Goal: Information Seeking & Learning: Understand process/instructions

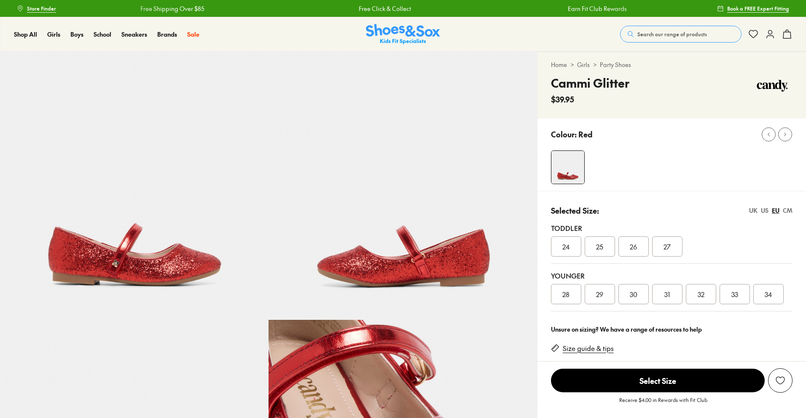
select select "*"
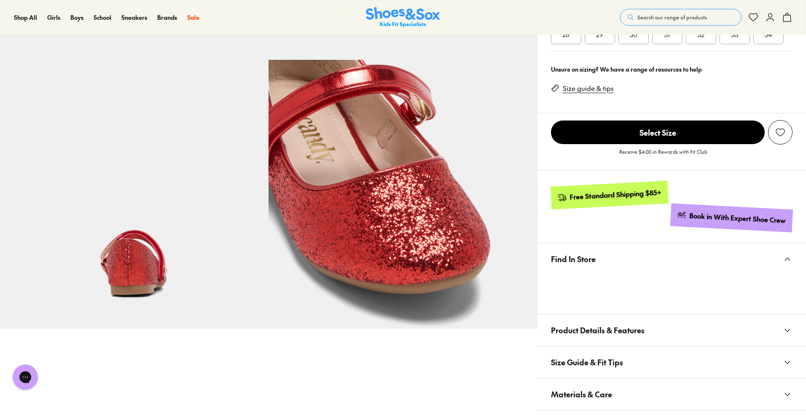
click at [603, 260] on button "Find In Store" at bounding box center [672, 259] width 269 height 32
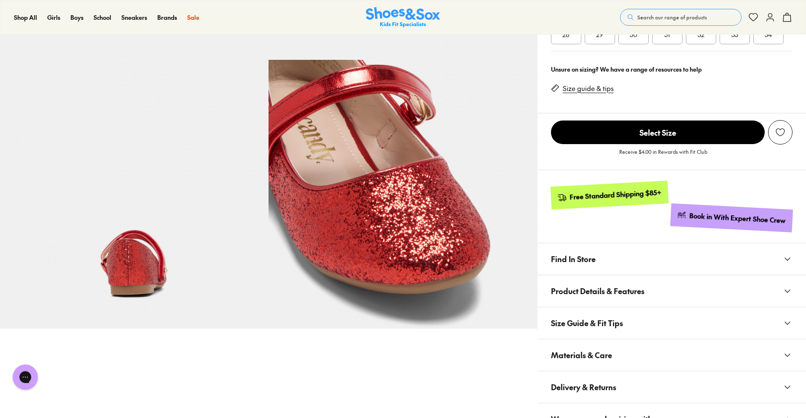
click at [603, 261] on button "Find In Store" at bounding box center [672, 259] width 269 height 32
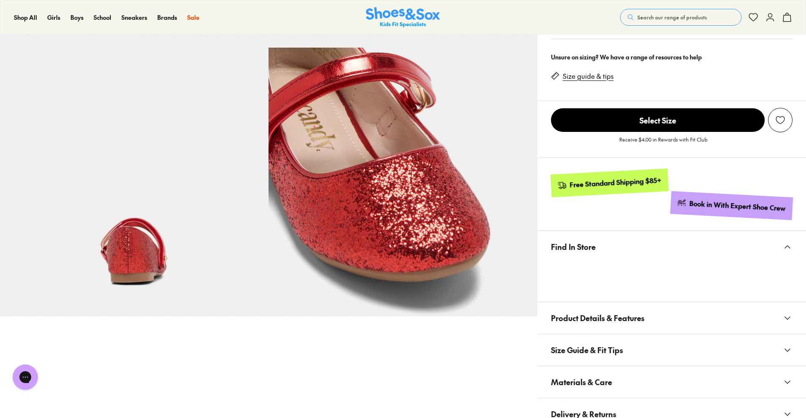
scroll to position [274, 0]
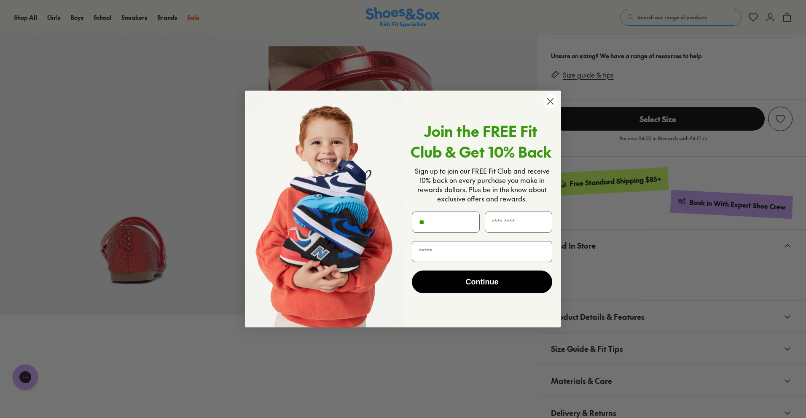
type input "*"
drag, startPoint x: 549, startPoint y: 104, endPoint x: 537, endPoint y: 94, distance: 15.3
click at [549, 104] on circle "Close dialog" at bounding box center [551, 101] width 14 height 14
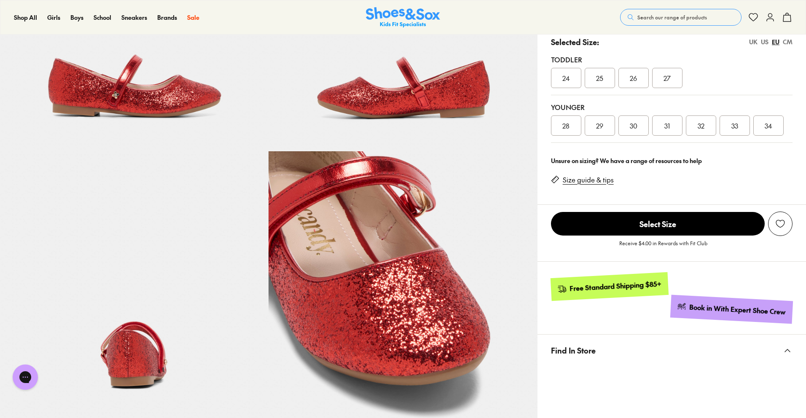
click at [607, 183] on link "Size guide & tips" at bounding box center [588, 179] width 51 height 9
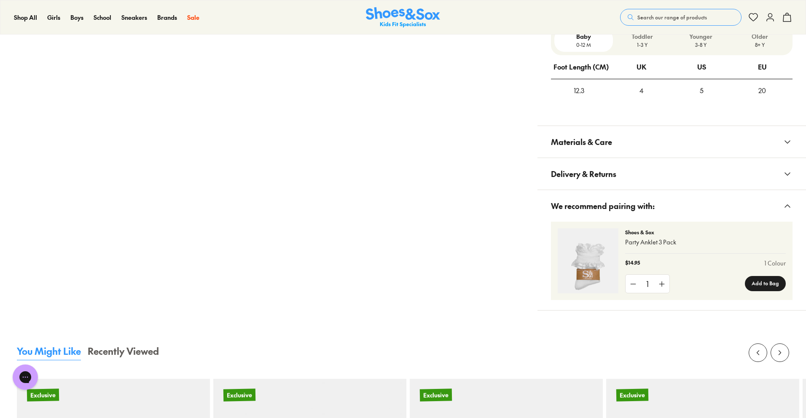
scroll to position [663, 0]
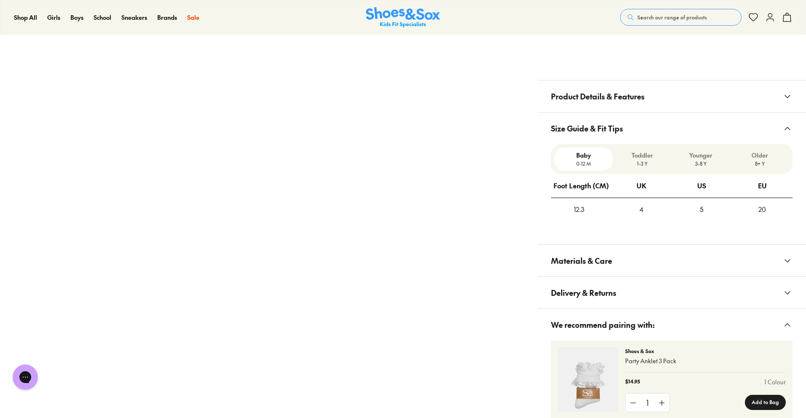
click at [760, 210] on div "20" at bounding box center [763, 209] width 60 height 23
click at [577, 169] on div "Baby [DEMOGRAPHIC_DATA]-12 M" at bounding box center [584, 159] width 59 height 23
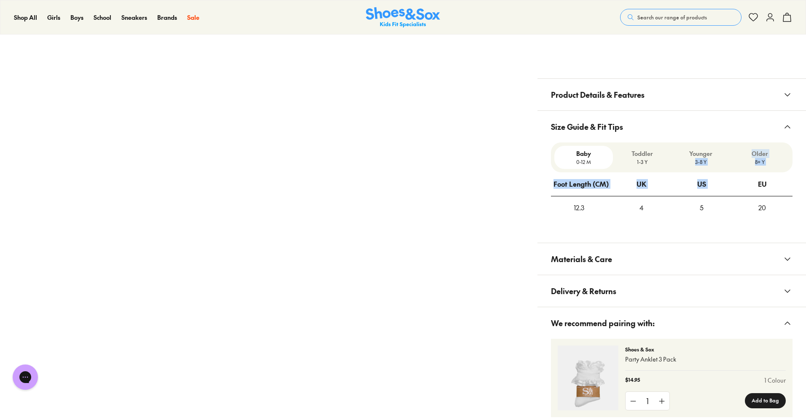
drag, startPoint x: 748, startPoint y: 173, endPoint x: 675, endPoint y: 162, distance: 74.2
click at [675, 162] on x-product-size-guide "Baby [DEMOGRAPHIC_DATA]-12 M Toddler 1-3 Y Younger 3-8 Y Older 8+ Y Foot Length…" at bounding box center [672, 181] width 242 height 77
click at [707, 178] on th "US" at bounding box center [702, 184] width 60 height 24
click at [633, 149] on div "Toddler 1-3 Y" at bounding box center [642, 157] width 59 height 23
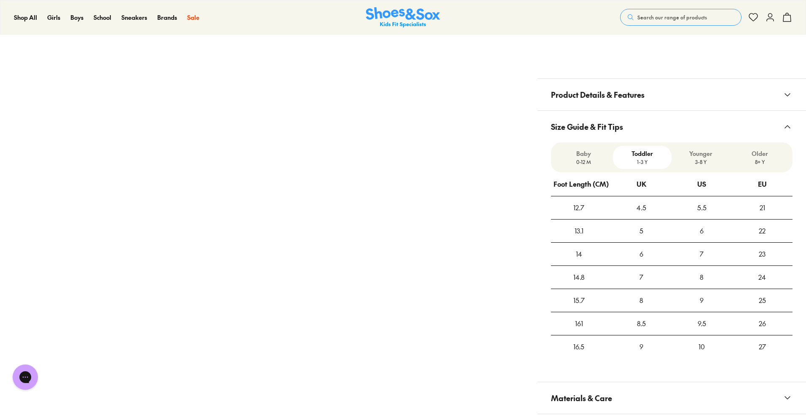
click at [704, 155] on p "Younger" at bounding box center [701, 153] width 52 height 9
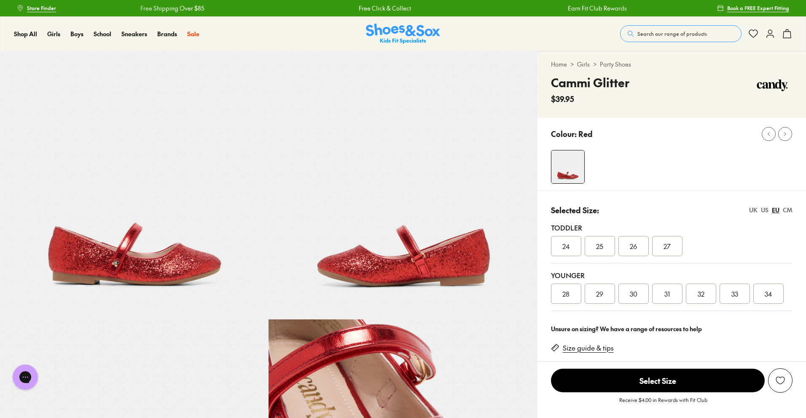
scroll to position [0, 0]
click at [767, 211] on div "US" at bounding box center [765, 210] width 8 height 9
click at [567, 298] on span "011" at bounding box center [566, 294] width 8 height 10
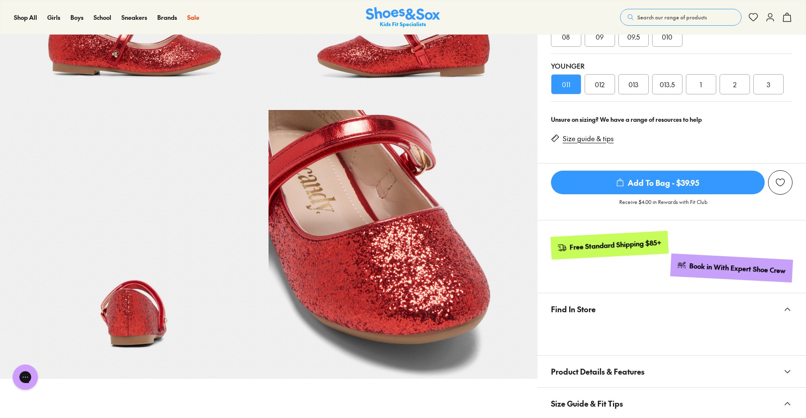
scroll to position [427, 0]
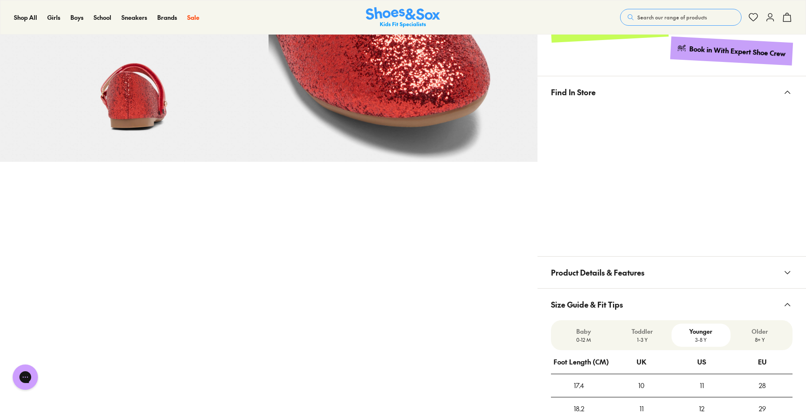
click at [793, 114] on div at bounding box center [672, 177] width 269 height 138
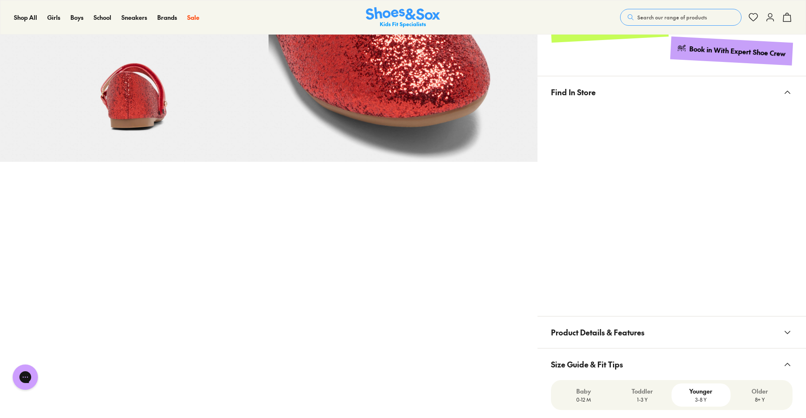
scroll to position [146, 0]
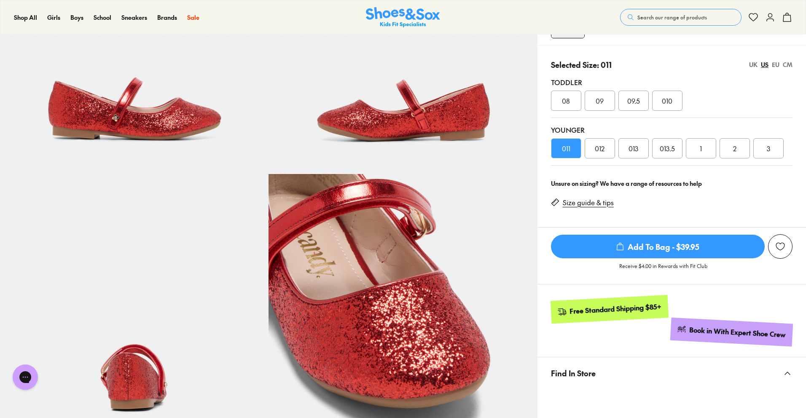
click at [605, 147] on div "012" at bounding box center [600, 148] width 30 height 20
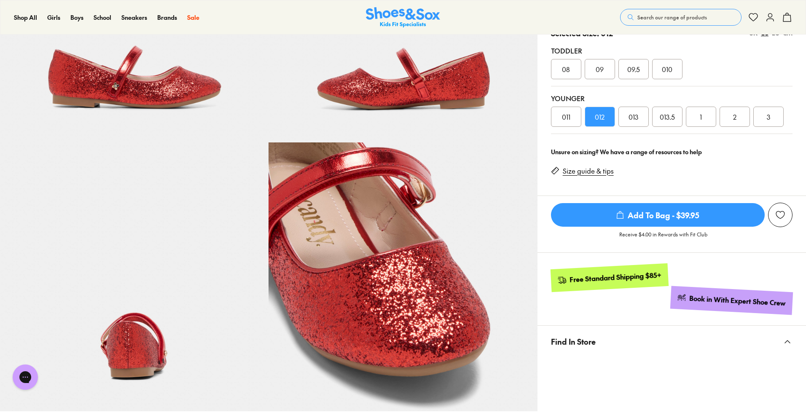
scroll to position [81, 0]
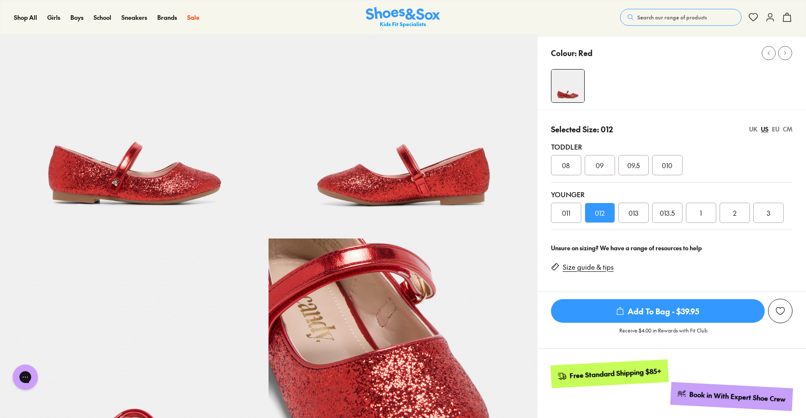
click at [752, 130] on div "UK" at bounding box center [753, 129] width 8 height 9
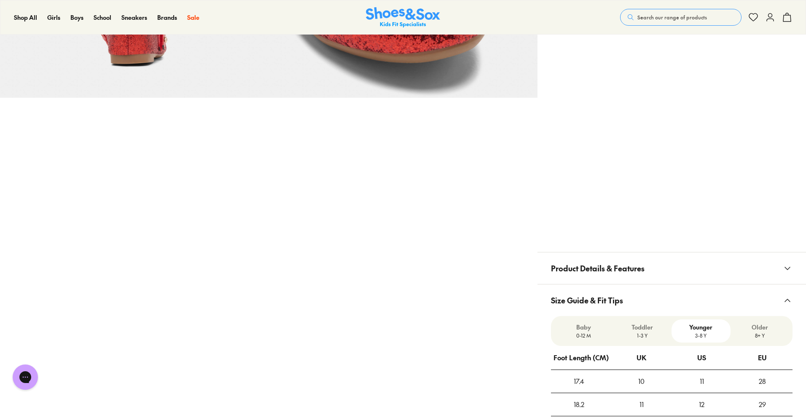
scroll to position [212, 0]
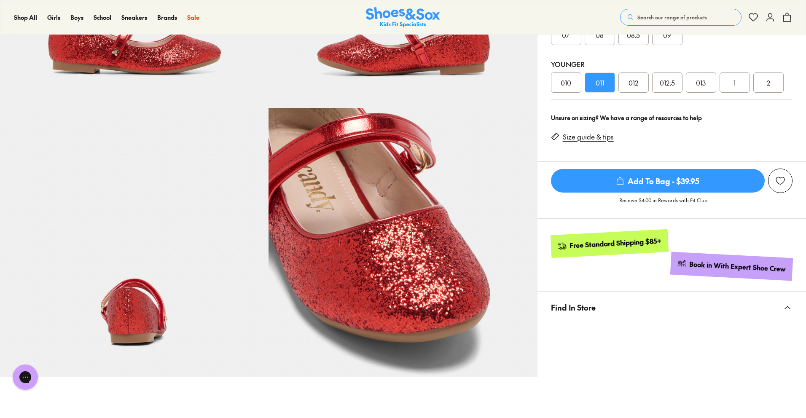
click at [635, 91] on div "012" at bounding box center [634, 83] width 30 height 20
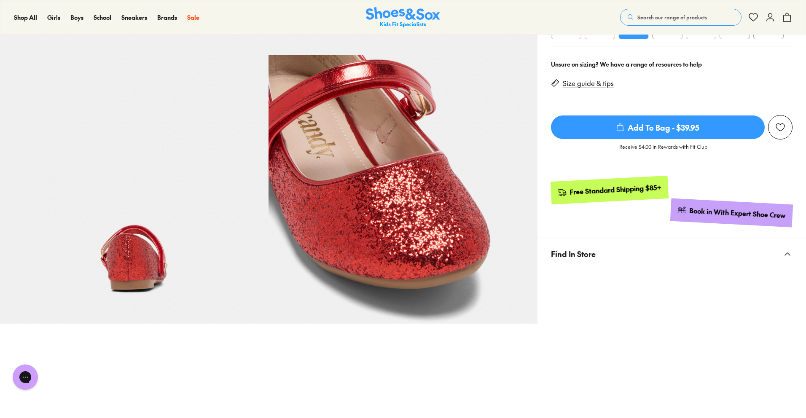
scroll to position [159, 0]
